Goal: Check status: Check status

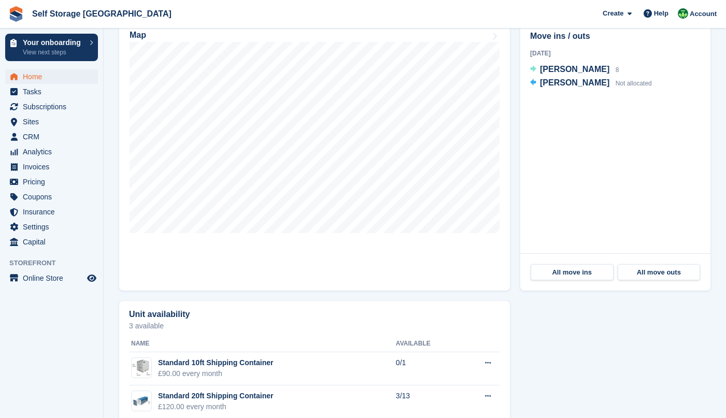
scroll to position [255, 0]
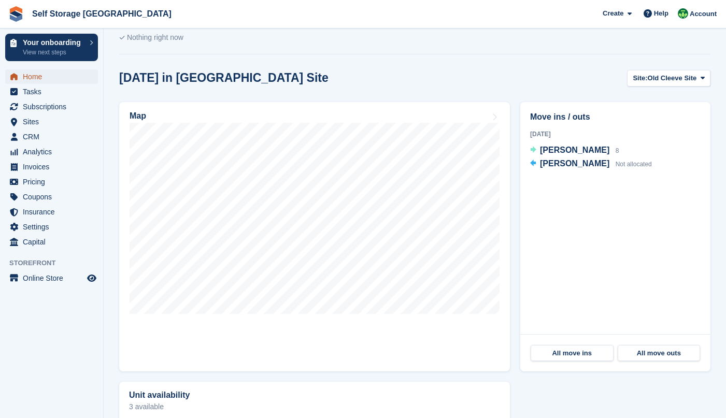
click at [26, 74] on span "Home" at bounding box center [54, 76] width 62 height 15
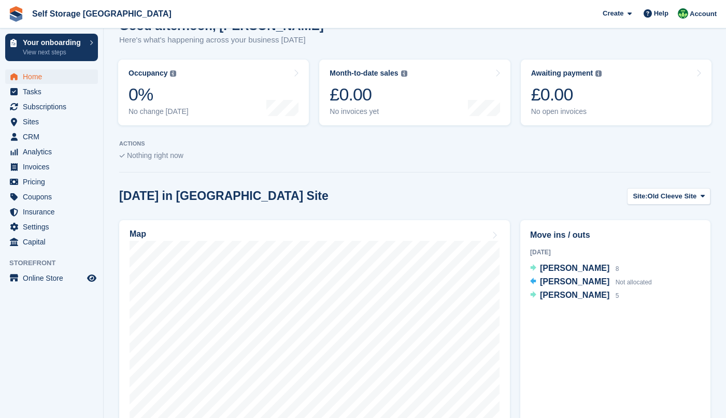
scroll to position [155, 0]
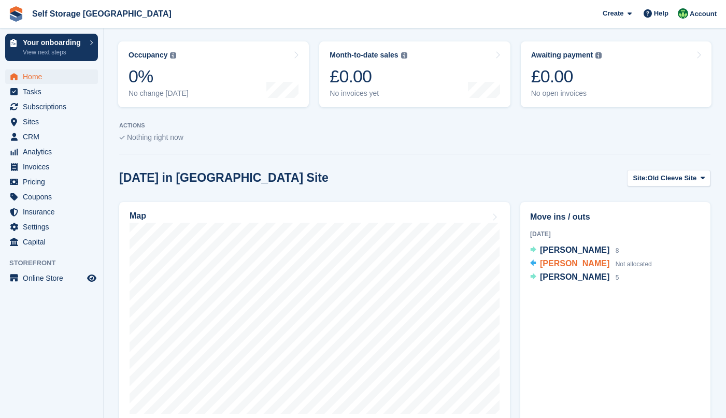
drag, startPoint x: 621, startPoint y: 263, endPoint x: 574, endPoint y: 264, distance: 46.6
drag, startPoint x: 574, startPoint y: 264, endPoint x: 558, endPoint y: 268, distance: 17.2
click at [558, 268] on span "[PERSON_NAME]" at bounding box center [574, 263] width 69 height 9
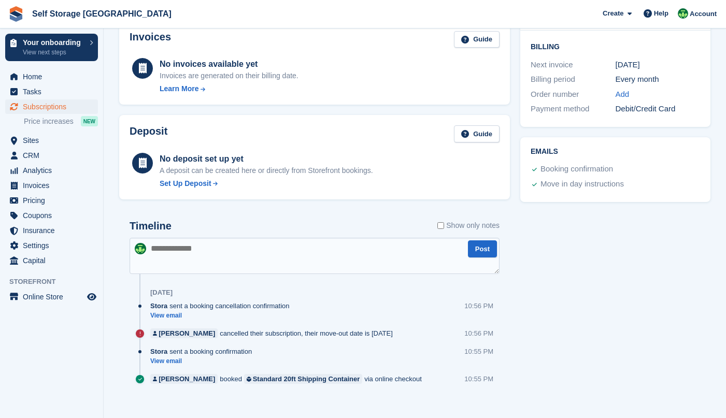
scroll to position [269, 0]
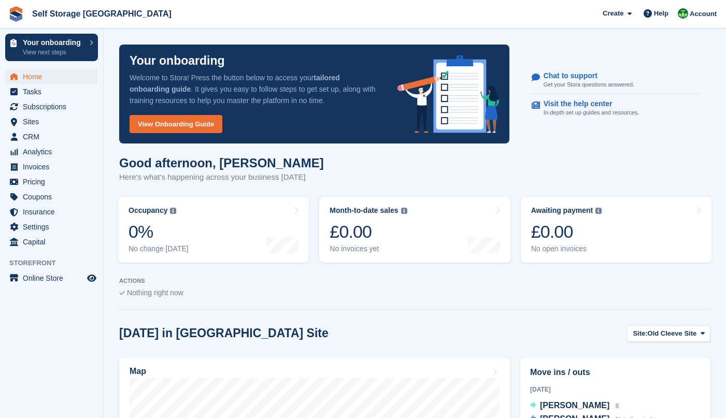
scroll to position [155, 0]
